Goal: Transaction & Acquisition: Purchase product/service

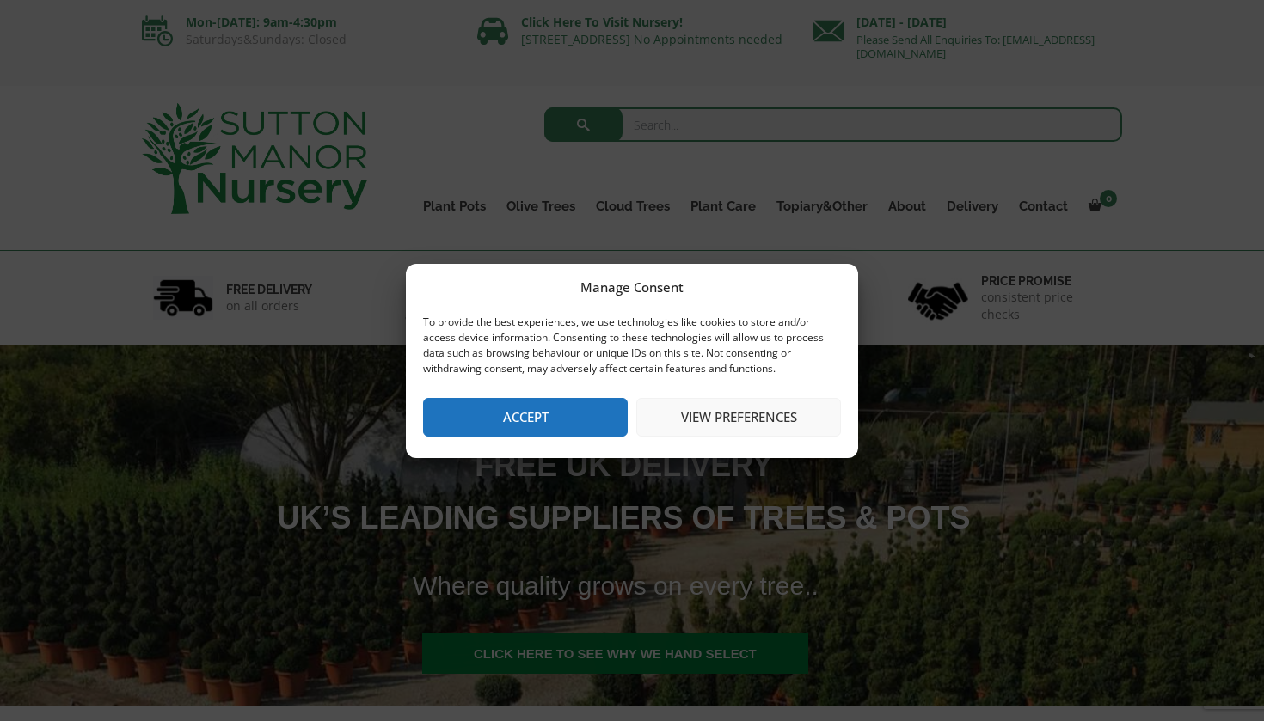
click at [550, 403] on button "Accept" at bounding box center [525, 417] width 205 height 39
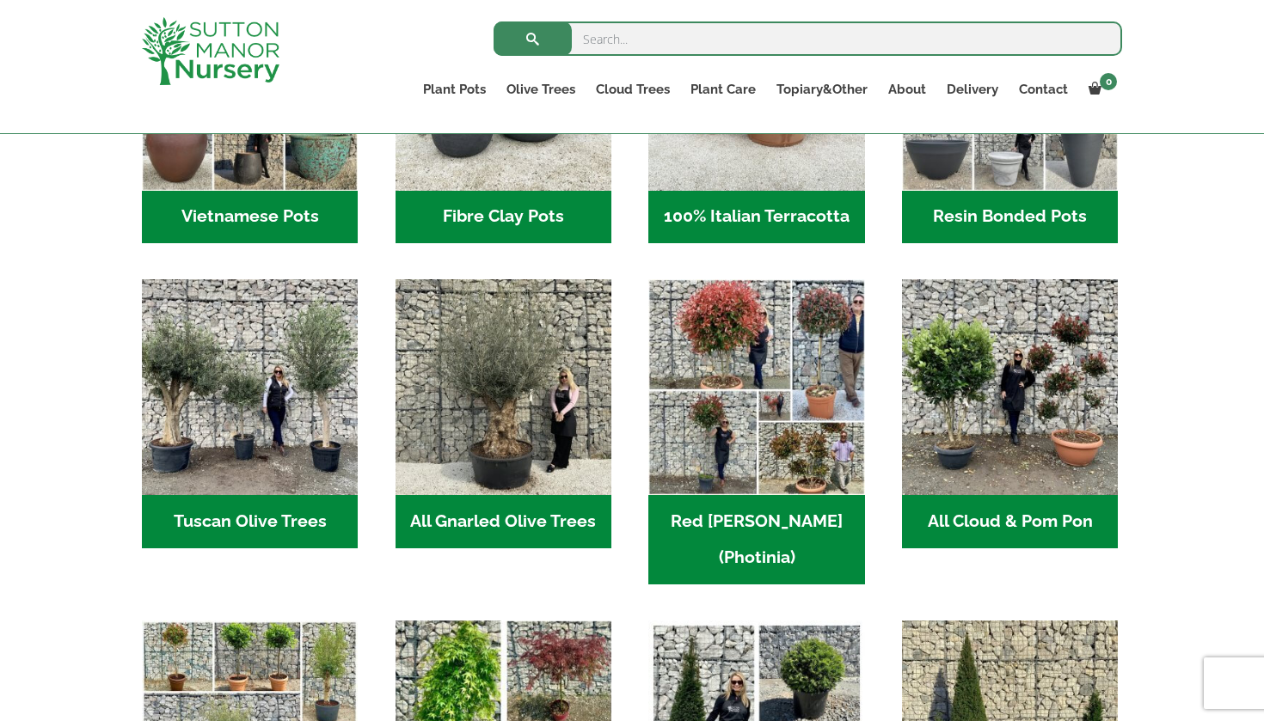
scroll to position [763, 0]
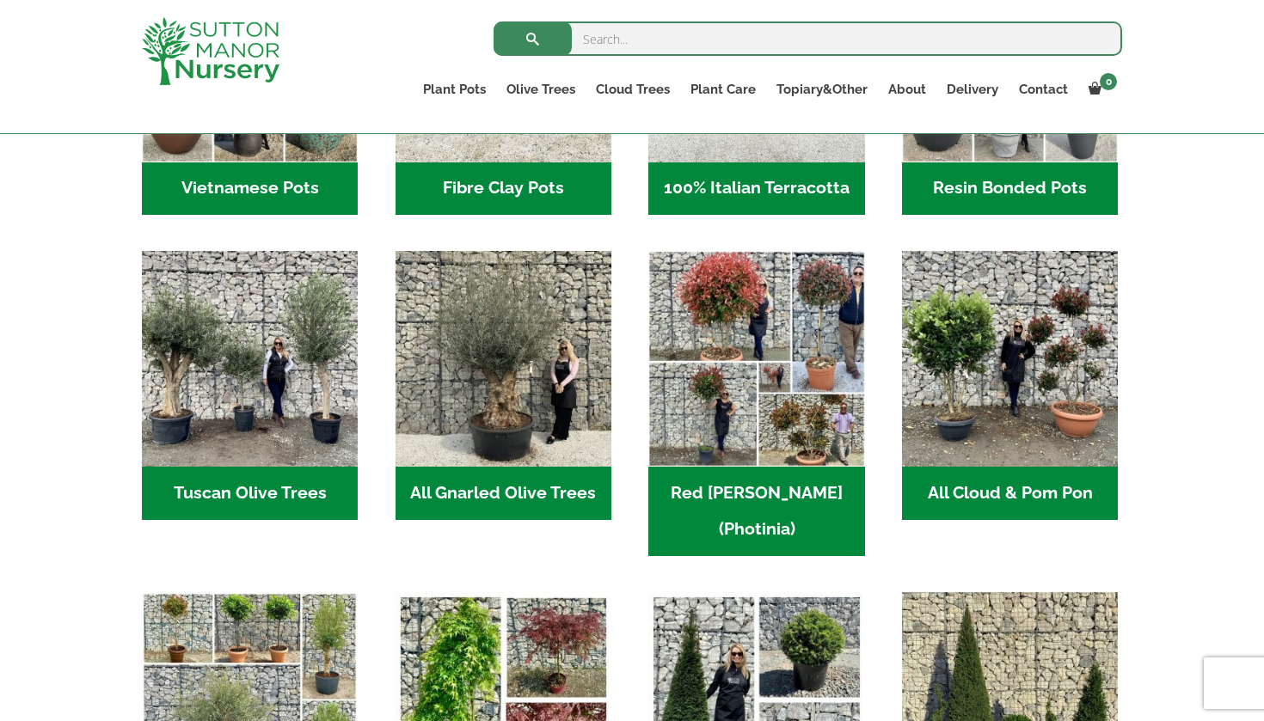
click at [516, 504] on h2 "All Gnarled Olive Trees (188)" at bounding box center [503, 493] width 216 height 53
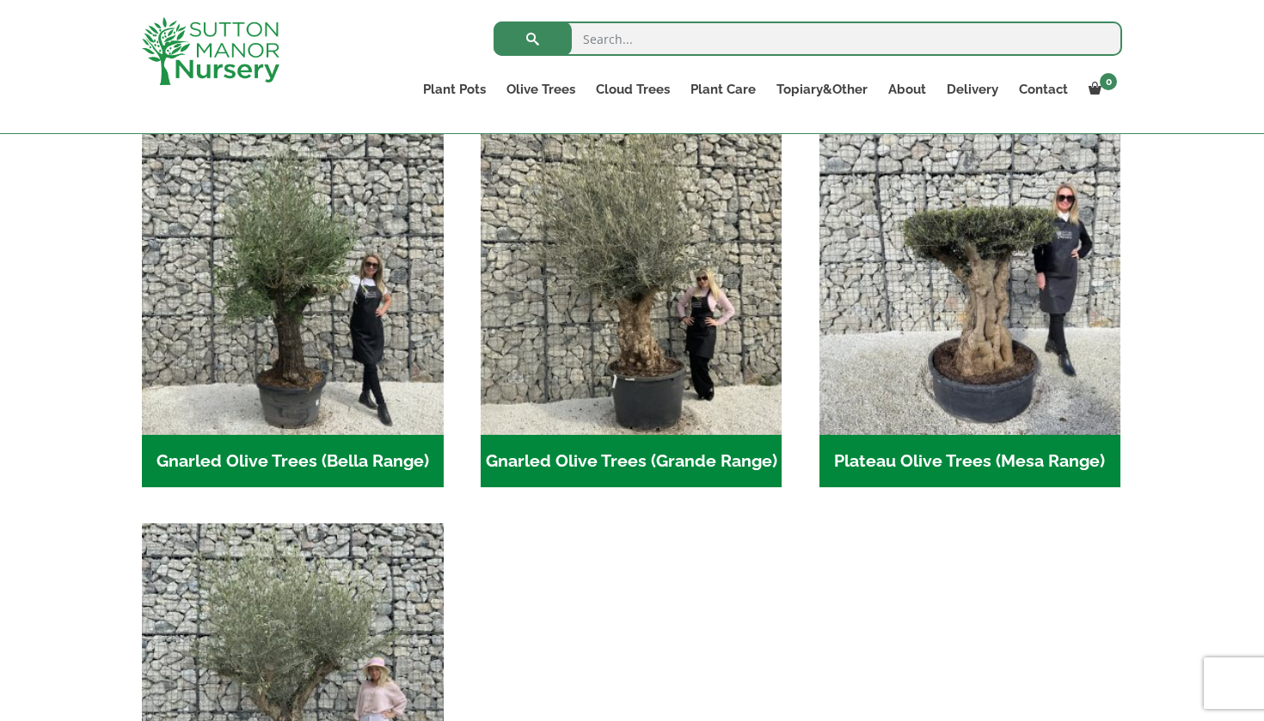
scroll to position [365, 0]
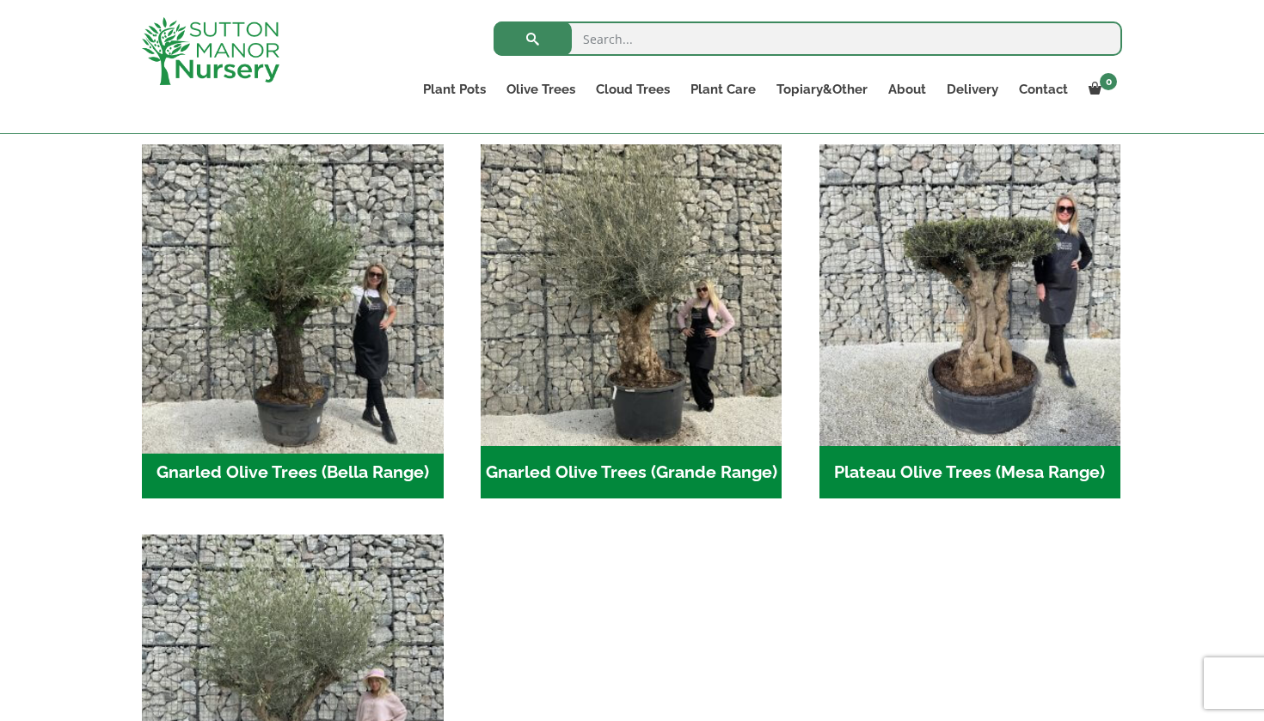
click at [334, 337] on img "Visit product category Gnarled Olive Trees (Bella Range)" at bounding box center [292, 295] width 316 height 316
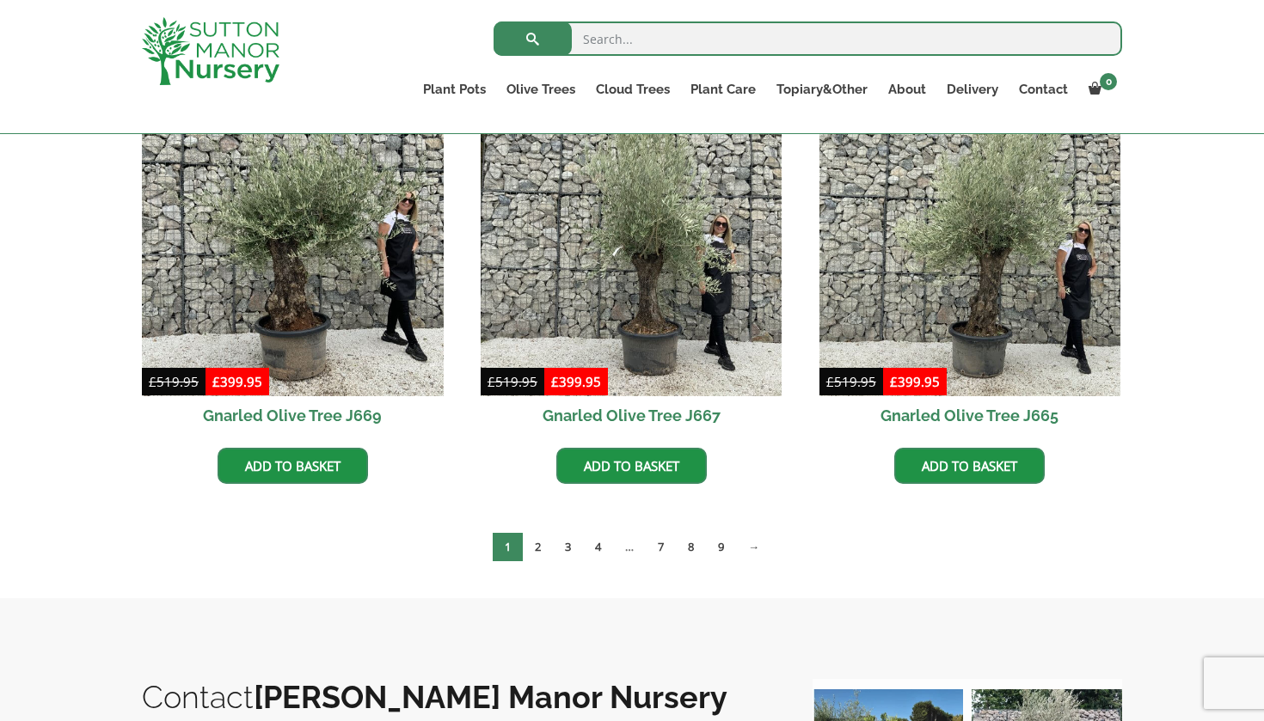
scroll to position [1299, 0]
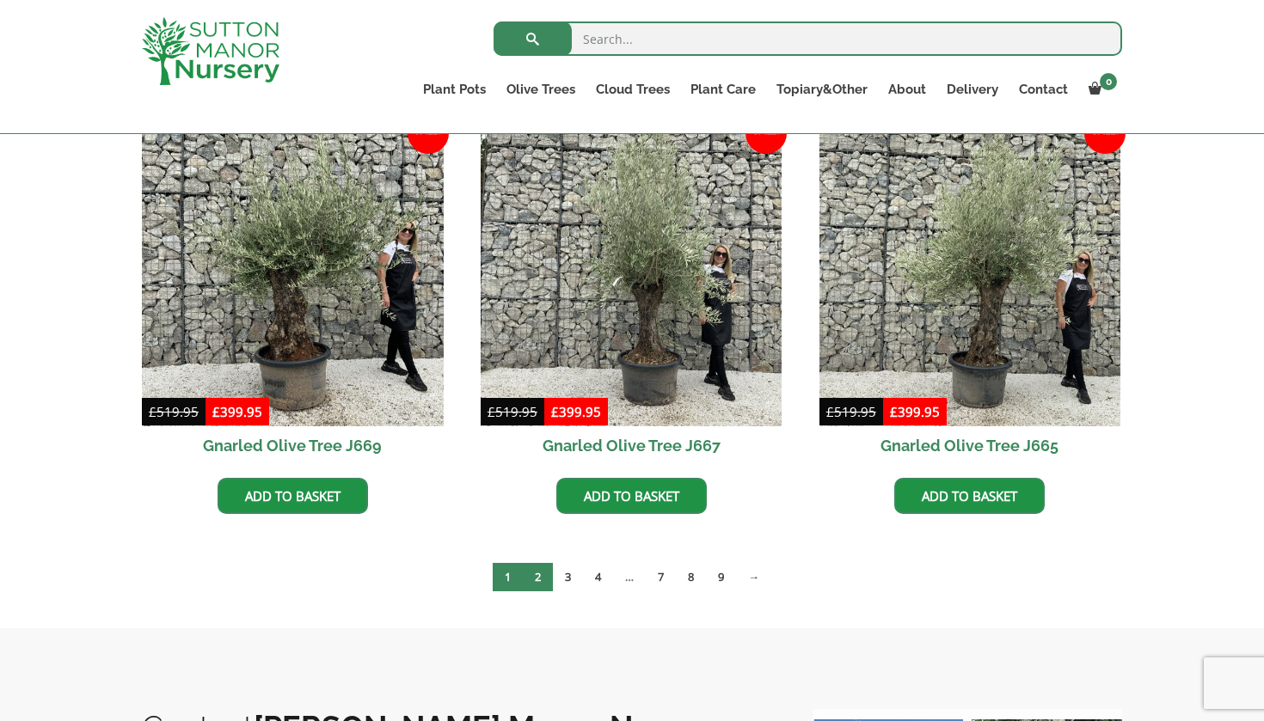
click at [538, 572] on link "2" at bounding box center [538, 577] width 30 height 28
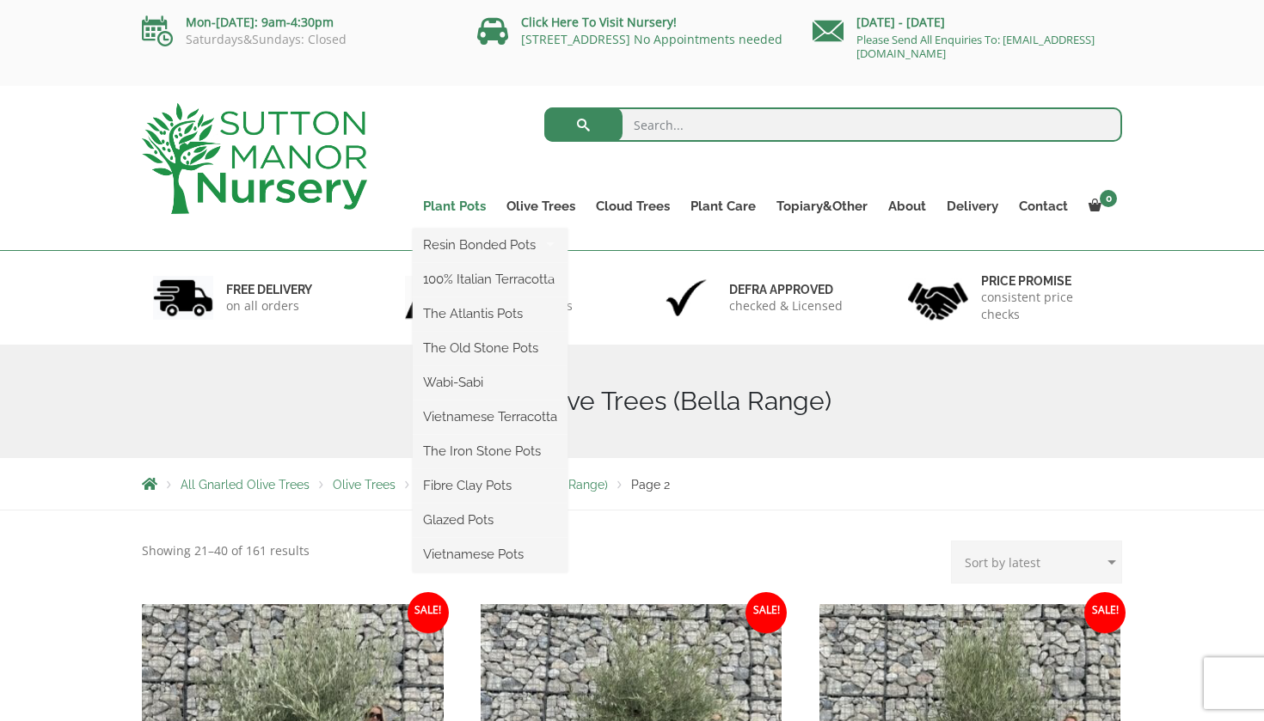
click at [471, 203] on link "Plant Pots" at bounding box center [454, 206] width 83 height 24
